Goal: Information Seeking & Learning: Check status

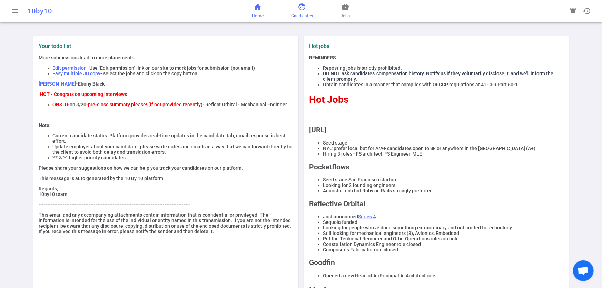
click at [298, 13] on span "Candidates" at bounding box center [302, 15] width 22 height 7
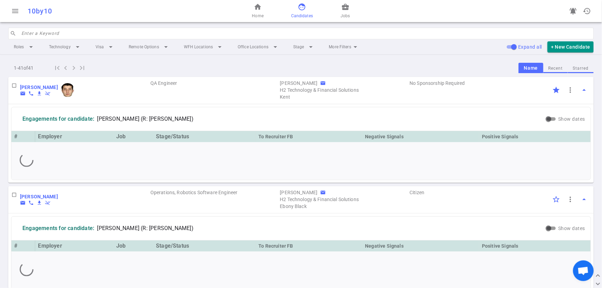
click at [49, 31] on input "search" at bounding box center [305, 33] width 568 height 11
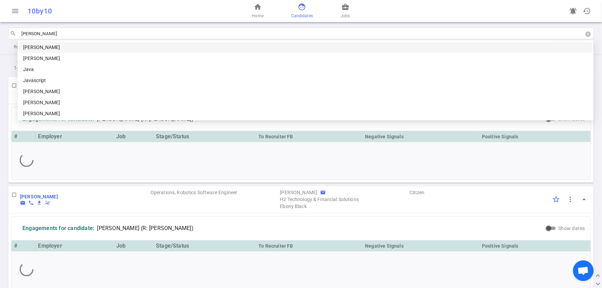
type input "Jan"
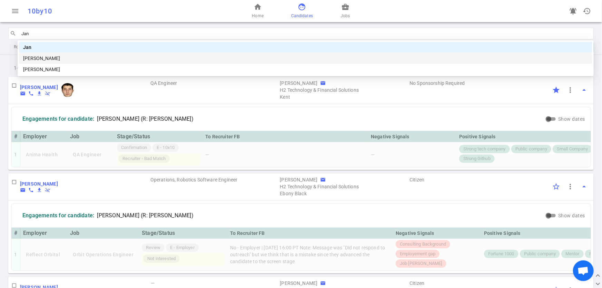
click at [174, 57] on div "[PERSON_NAME]" at bounding box center [305, 59] width 565 height 8
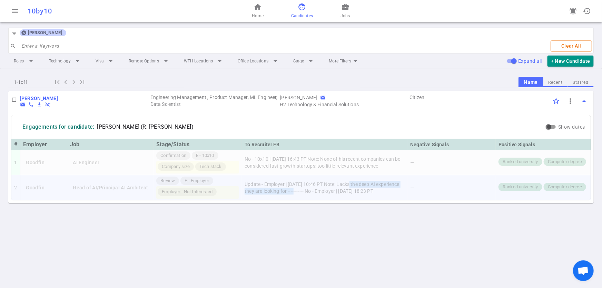
drag, startPoint x: 351, startPoint y: 181, endPoint x: 312, endPoint y: 189, distance: 40.5
click at [312, 189] on td "Update - Employer | [DATE] 10:46 PT Note: Lacks the deep AI experience they are…" at bounding box center [325, 187] width 166 height 25
copy td "Lacks the deep AI experience they are looking for"
click at [352, 10] on div "home Home face Candidates business_center Jobs" at bounding box center [301, 11] width 195 height 22
click at [349, 14] on span "Jobs" at bounding box center [345, 15] width 9 height 7
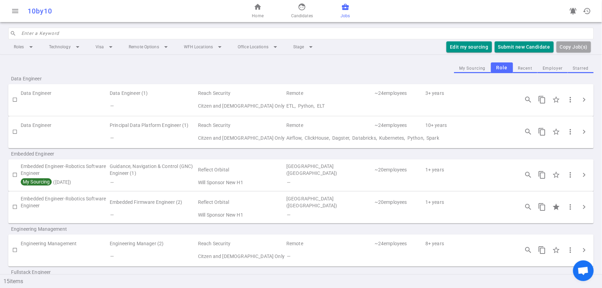
click at [546, 69] on button "Employer" at bounding box center [553, 68] width 30 height 9
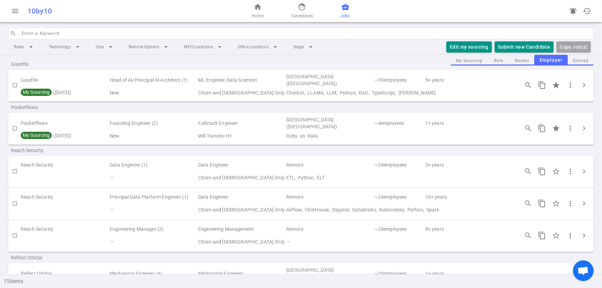
scroll to position [8, 0]
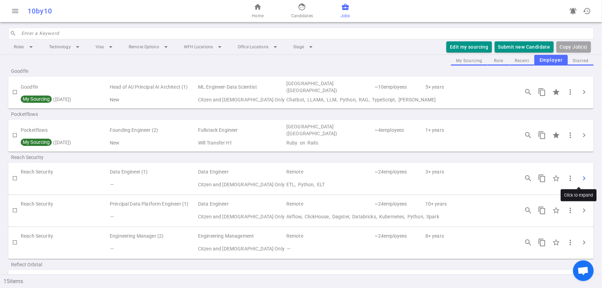
click at [580, 180] on span "chevron_right" at bounding box center [584, 178] width 8 height 8
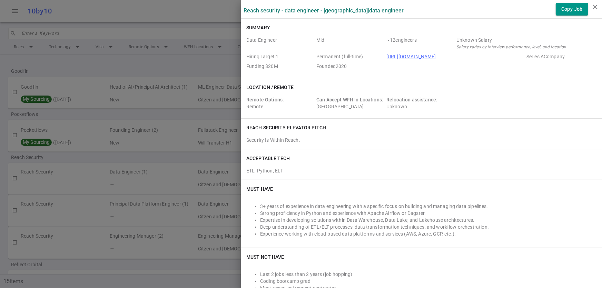
click at [115, 62] on div at bounding box center [301, 144] width 602 height 288
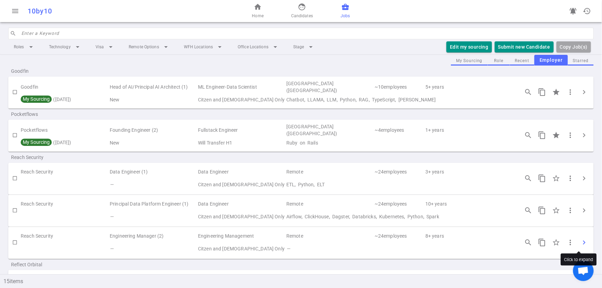
click at [580, 238] on span "chevron_right" at bounding box center [584, 242] width 8 height 8
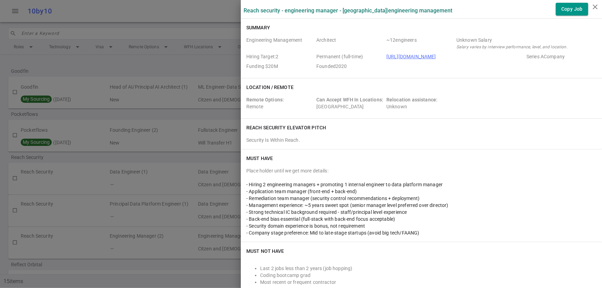
click at [126, 69] on div at bounding box center [301, 144] width 602 height 288
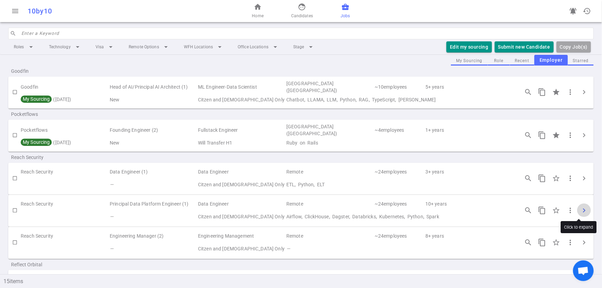
click at [580, 211] on span "chevron_right" at bounding box center [584, 210] width 8 height 8
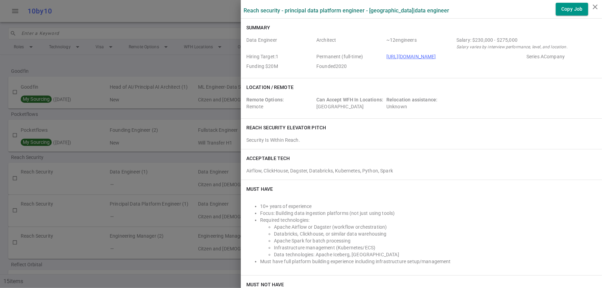
click at [131, 67] on div at bounding box center [301, 144] width 602 height 288
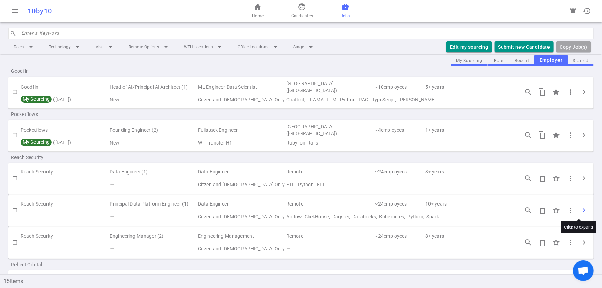
click at [580, 207] on span "chevron_right" at bounding box center [584, 210] width 8 height 8
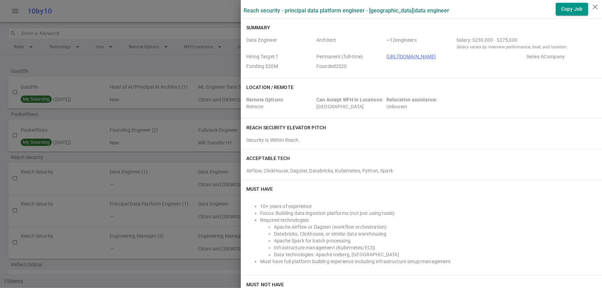
click at [127, 66] on div at bounding box center [301, 144] width 602 height 288
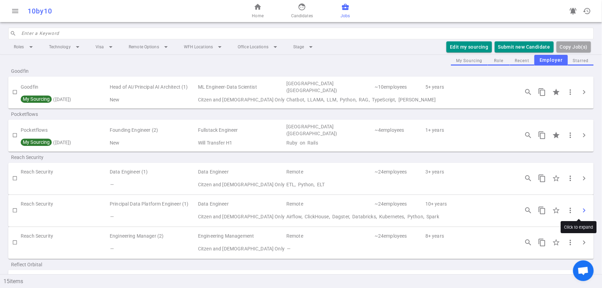
click at [580, 211] on span "chevron_right" at bounding box center [584, 210] width 8 height 8
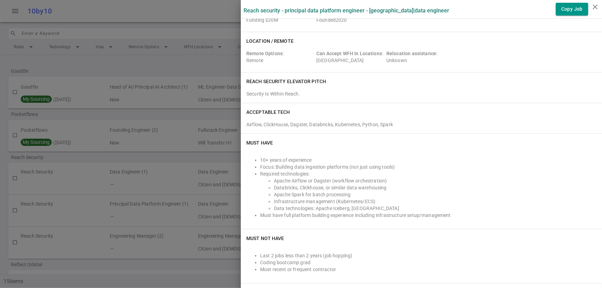
scroll to position [0, 0]
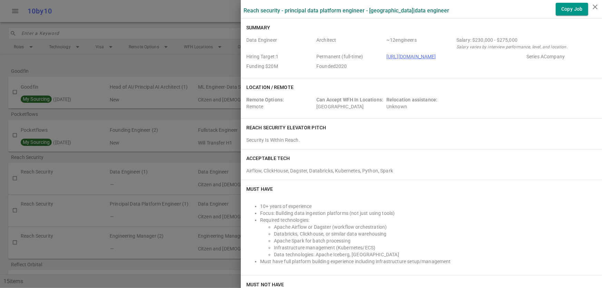
click at [181, 23] on div at bounding box center [301, 144] width 602 height 288
